Goal: Complete application form

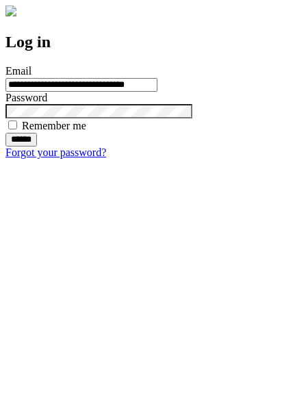
type input "**********"
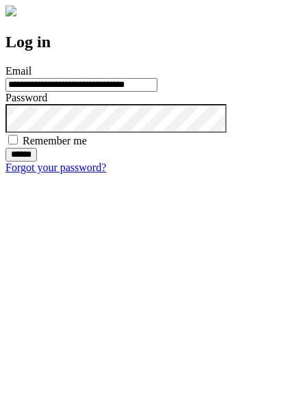
click at [37, 162] on input "******" at bounding box center [20, 155] width 31 height 14
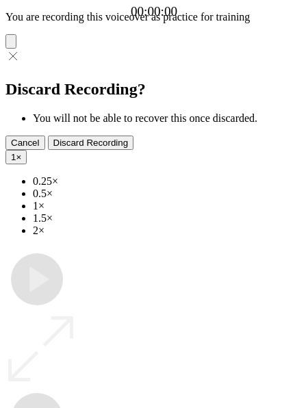
type input "**********"
